Goal: Transaction & Acquisition: Book appointment/travel/reservation

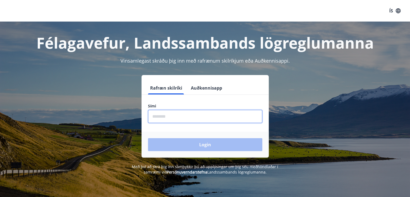
click at [170, 117] on input "phone" at bounding box center [205, 116] width 114 height 13
drag, startPoint x: 170, startPoint y: 117, endPoint x: 186, endPoint y: 133, distance: 22.5
click at [186, 133] on form "Rafræn skilríki Auðkennisapp Sími ​ Login" at bounding box center [204, 119] width 127 height 76
type input "********"
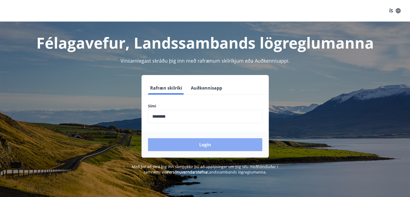
click at [194, 145] on button "Login" at bounding box center [205, 144] width 114 height 13
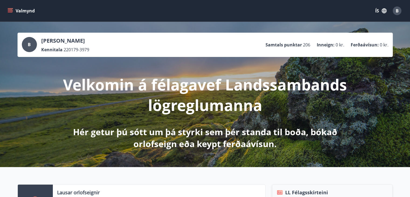
scroll to position [106, 0]
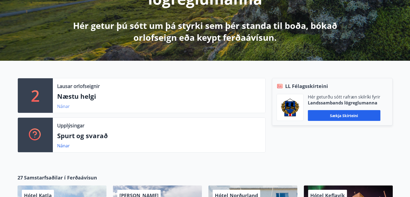
click at [61, 106] on link "Nánar" at bounding box center [63, 106] width 13 height 6
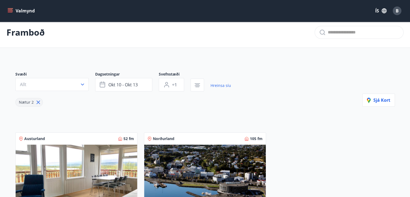
scroll to position [3, 0]
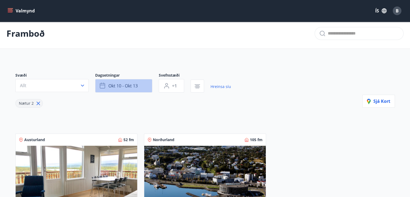
click at [148, 86] on button "okt 10 - okt 13" at bounding box center [123, 85] width 57 height 13
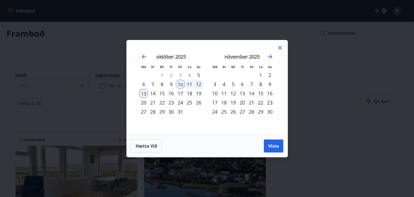
click at [170, 103] on div "23" at bounding box center [171, 102] width 9 height 9
click at [142, 111] on div "27" at bounding box center [143, 111] width 9 height 9
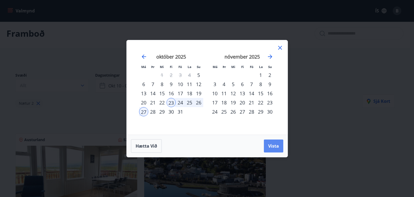
click at [271, 150] on button "Vista" at bounding box center [273, 145] width 19 height 13
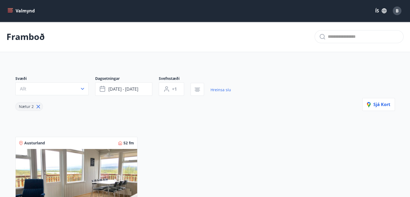
drag, startPoint x: 46, startPoint y: 83, endPoint x: 47, endPoint y: 85, distance: 2.9
click at [47, 85] on button "Allt" at bounding box center [51, 88] width 73 height 13
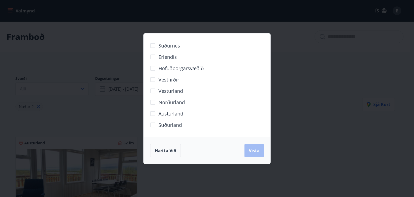
click at [72, 53] on div "Suðurnes Erlendis Höfuðborgarsvæðið [GEOGRAPHIC_DATA] [GEOGRAPHIC_DATA] [GEOGRA…" at bounding box center [207, 98] width 414 height 197
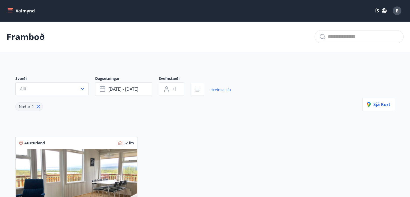
click at [9, 12] on icon "menu" at bounding box center [10, 12] width 5 height 1
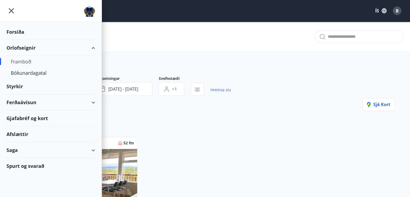
click at [23, 60] on div "Framboð" at bounding box center [51, 61] width 80 height 11
type input "*"
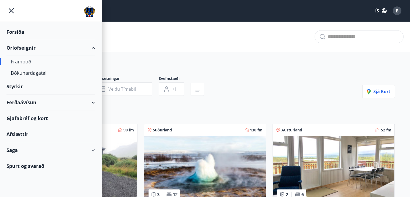
click at [245, 95] on div "Svæði Allt Dagsetningar Veldu tímabil Svefnstæði +1 Sjá kort" at bounding box center [204, 87] width 379 height 22
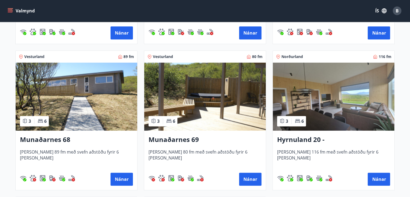
scroll to position [220, 0]
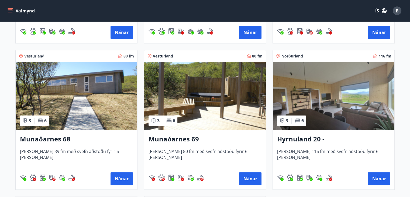
click at [86, 98] on img at bounding box center [77, 96] width 122 height 68
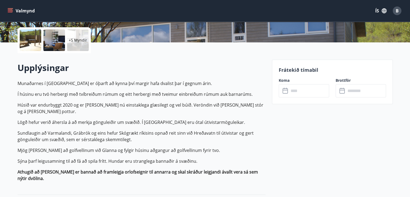
scroll to position [120, 0]
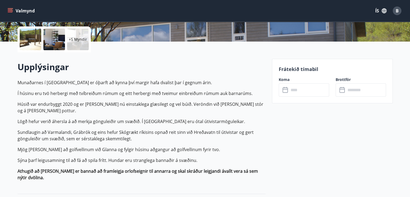
click at [312, 88] on input "text" at bounding box center [309, 89] width 40 height 13
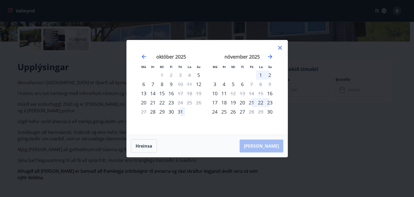
click at [280, 47] on icon at bounding box center [280, 48] width 4 height 4
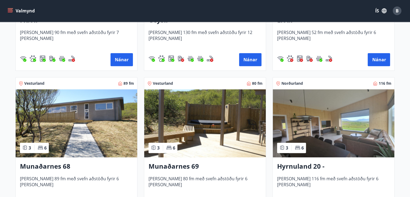
click at [177, 130] on img at bounding box center [205, 123] width 122 height 68
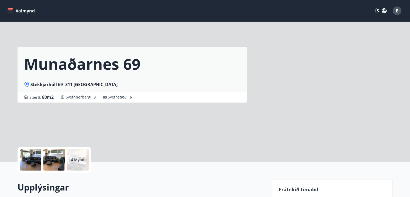
click at [177, 130] on div "Munaðarnes 69 Stekkjarhóll 69- 311 Borgarnesi Stærð : 80 m2 [GEOGRAPHIC_DATA] :…" at bounding box center [143, 81] width 250 height 162
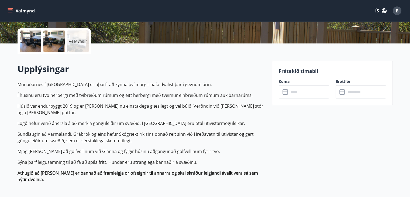
scroll to position [119, 0]
click at [318, 91] on input "text" at bounding box center [309, 91] width 40 height 13
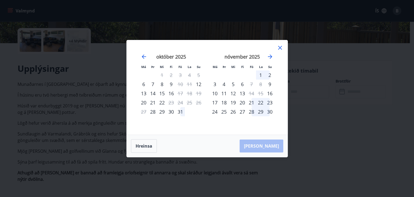
click at [280, 47] on icon at bounding box center [279, 47] width 1 height 1
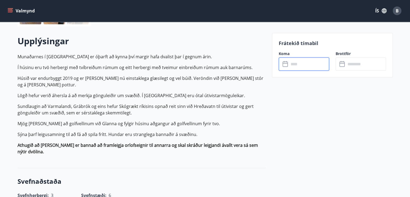
scroll to position [102, 0]
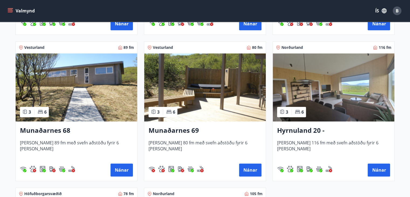
click at [363, 103] on img at bounding box center [334, 87] width 122 height 68
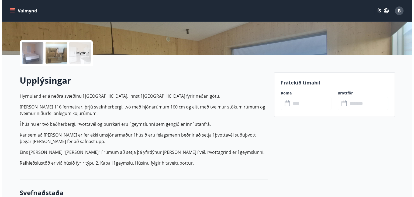
scroll to position [121, 0]
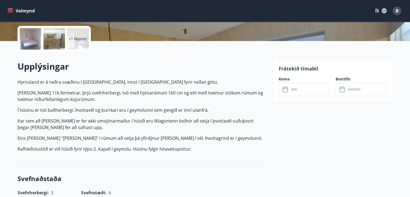
click at [318, 88] on input "text" at bounding box center [309, 89] width 40 height 13
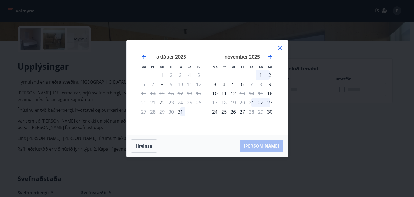
click at [278, 50] on icon at bounding box center [280, 47] width 6 height 6
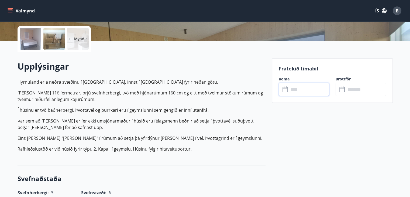
click at [397, 12] on span "B" at bounding box center [397, 11] width 3 height 6
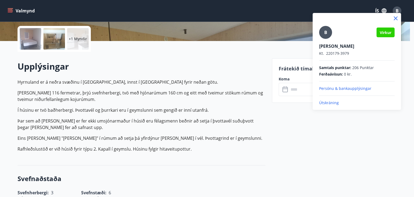
click at [334, 103] on p "Útskráning" at bounding box center [356, 102] width 75 height 5
